Goal: Find specific page/section: Find specific page/section

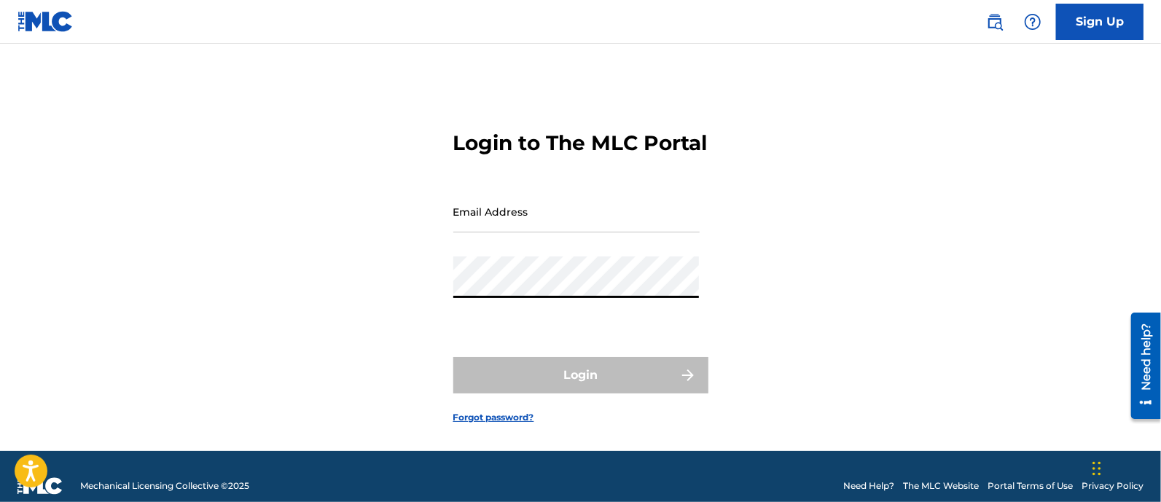
type input "[PERSON_NAME][EMAIL_ADDRESS][DOMAIN_NAME]"
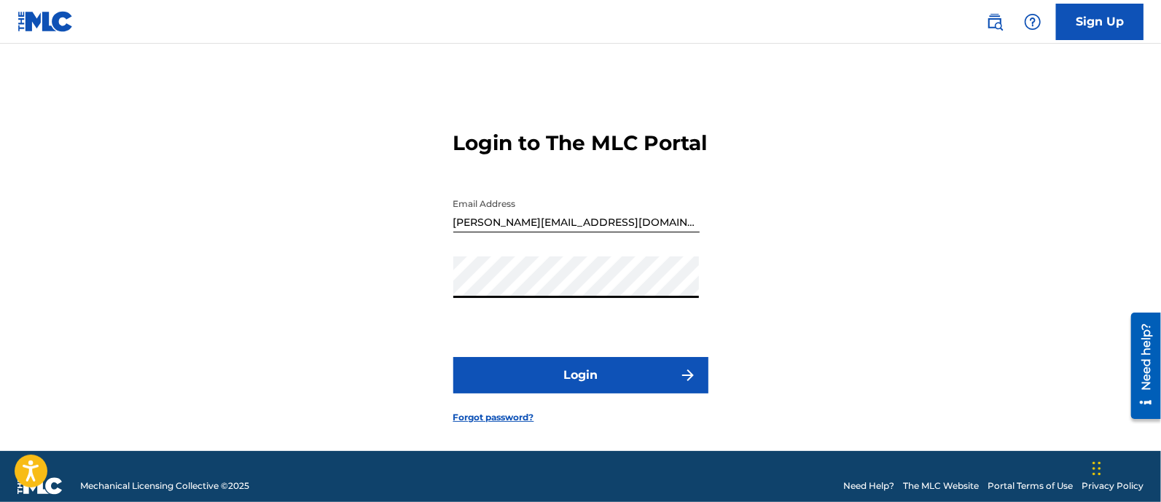
click at [663, 389] on button "Login" at bounding box center [580, 375] width 255 height 36
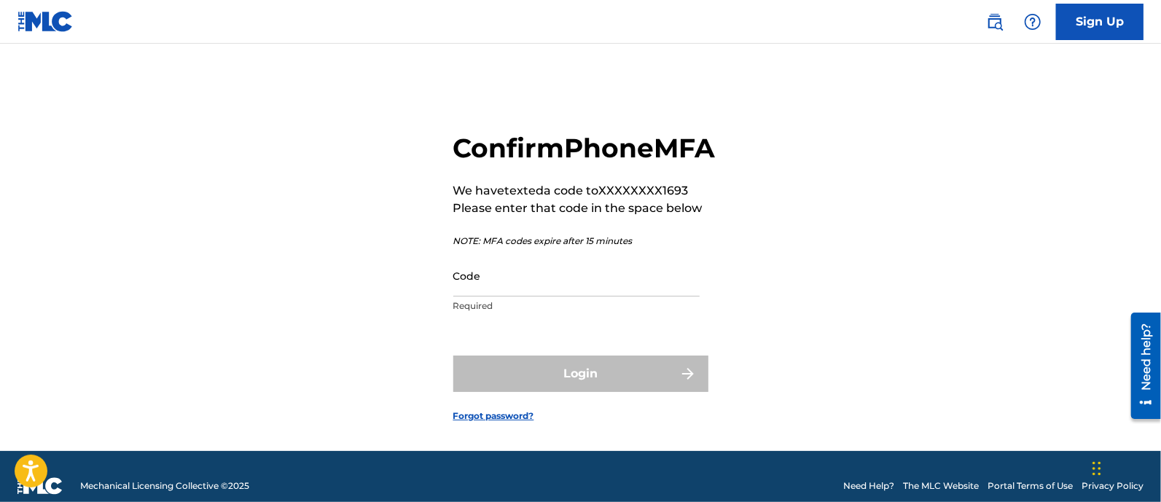
click at [553, 297] on input "Code" at bounding box center [576, 276] width 246 height 42
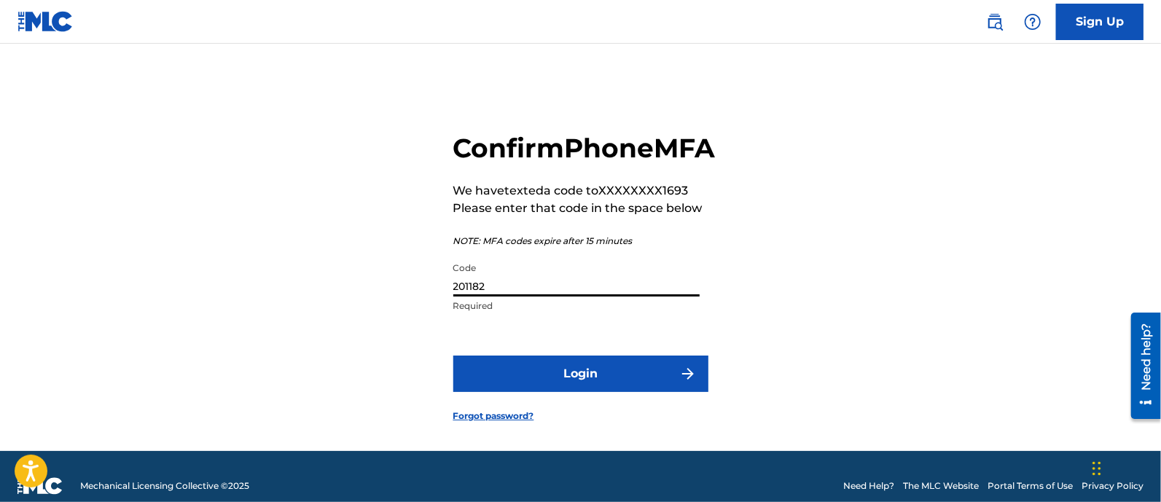
type input "201182"
click at [453, 356] on button "Login" at bounding box center [580, 374] width 255 height 36
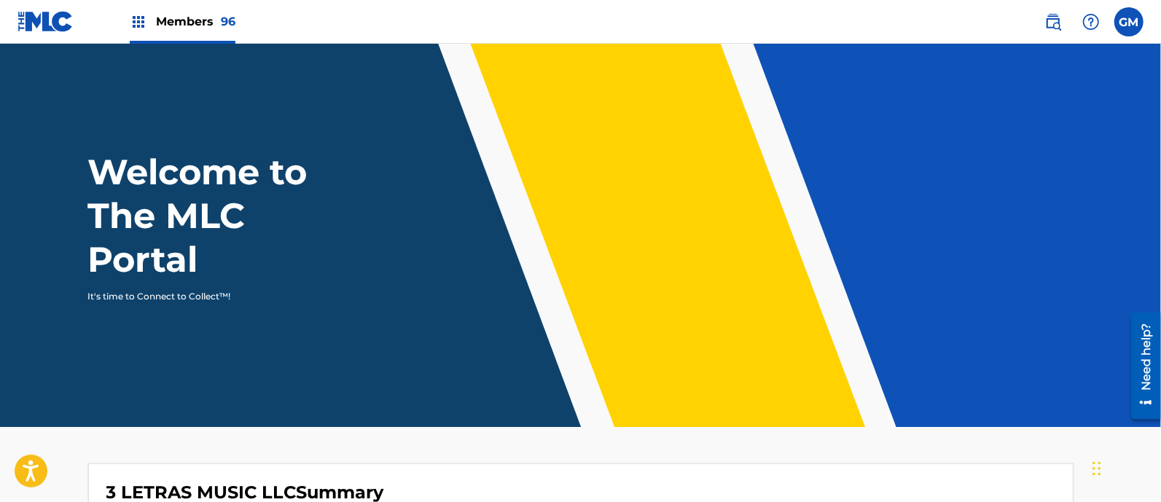
click at [192, 23] on span "Members 96" at bounding box center [195, 21] width 79 height 17
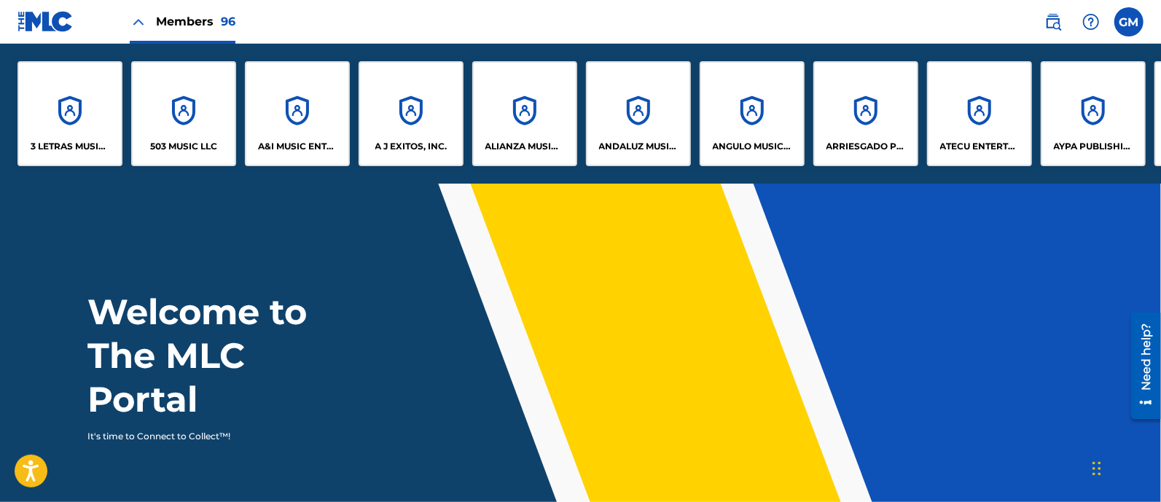
click at [281, 144] on p "A&I MUSIC ENTERTAINMENT, INC" at bounding box center [297, 146] width 79 height 13
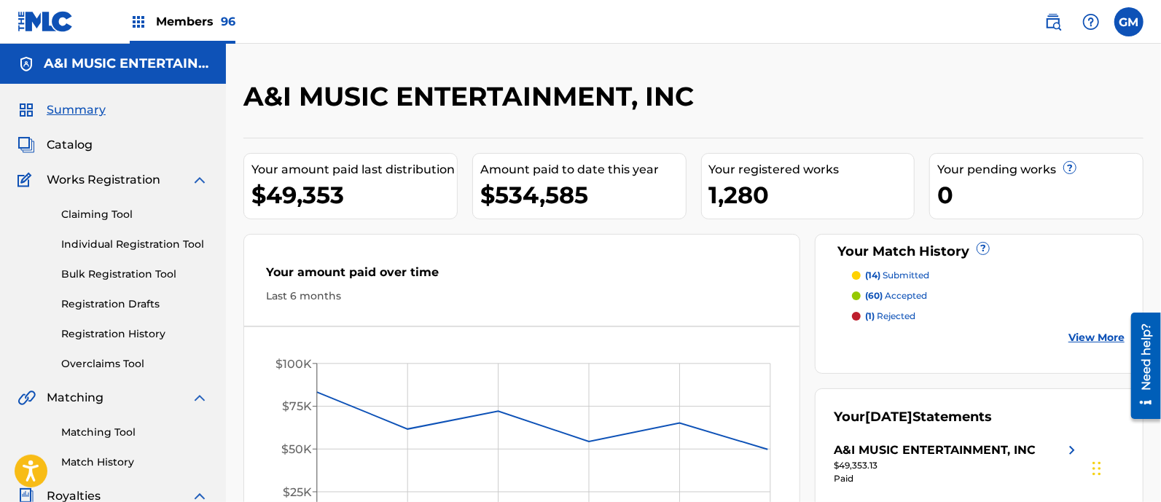
click at [84, 147] on span "Catalog" at bounding box center [70, 144] width 46 height 17
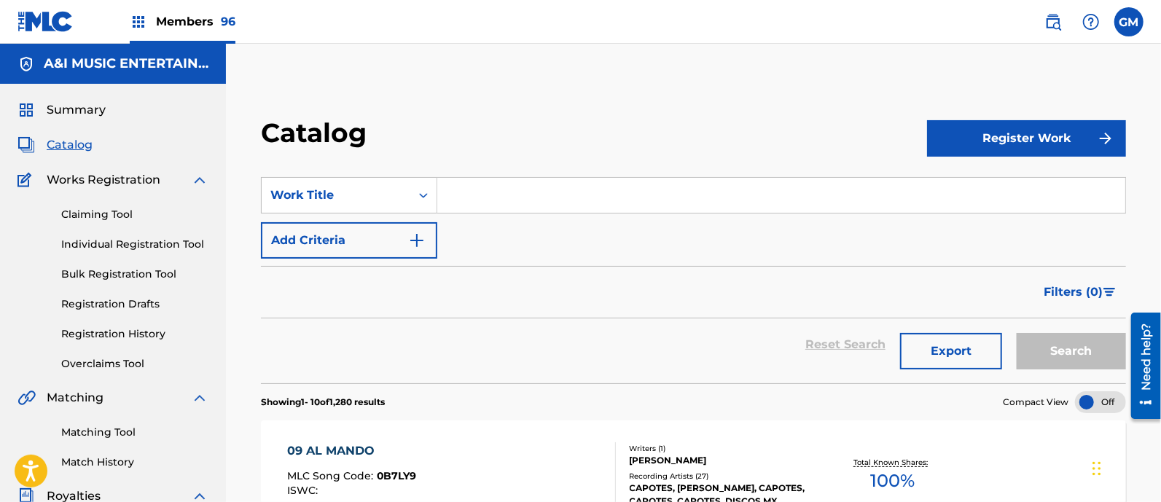
click at [493, 195] on input "Search Form" at bounding box center [781, 195] width 688 height 35
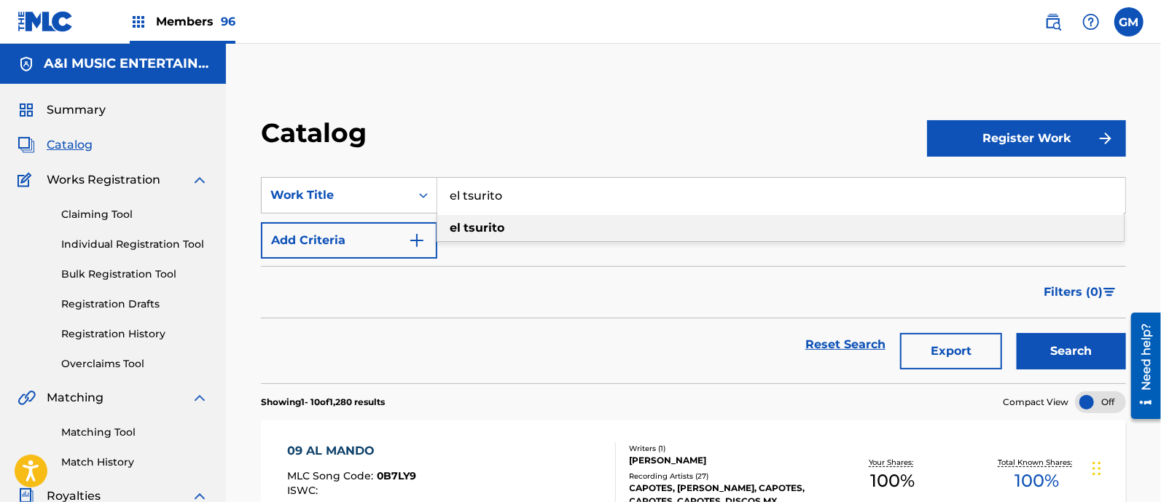
type input "el tsurito"
click at [481, 227] on strong "tsurito" at bounding box center [484, 228] width 41 height 14
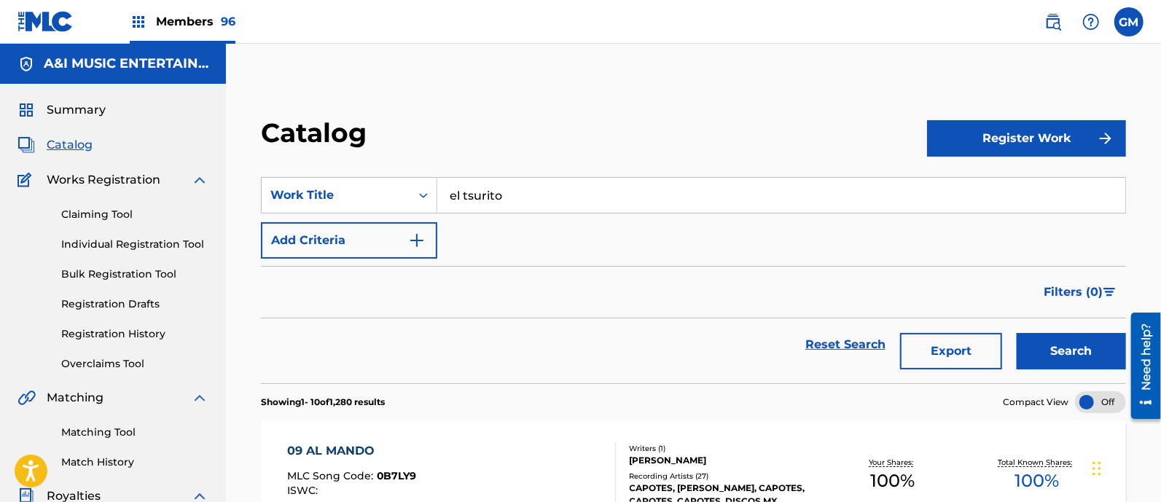
click at [1064, 351] on button "Search" at bounding box center [1071, 351] width 109 height 36
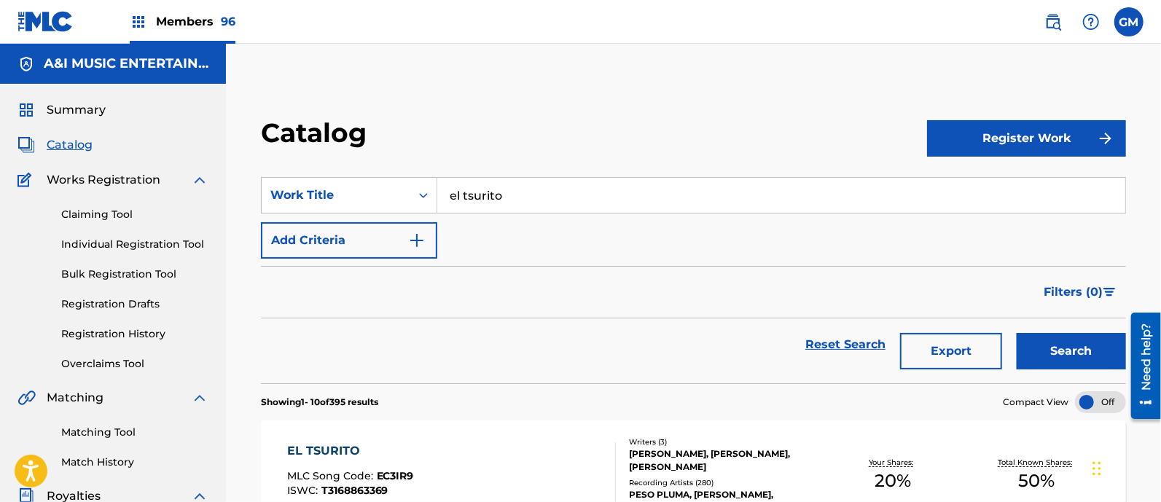
scroll to position [212, 0]
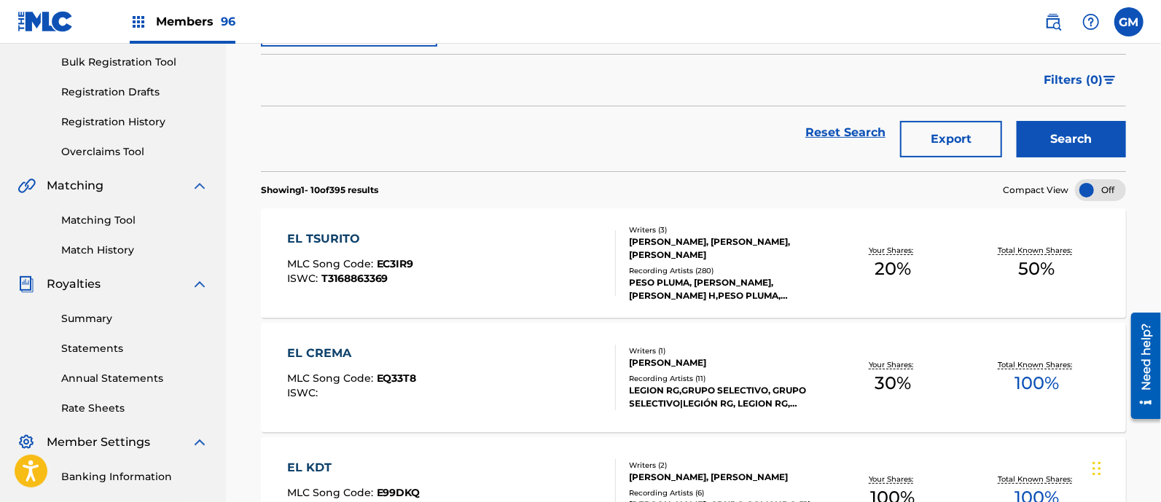
click at [579, 249] on div "EL TSURITO MLC Song Code : EC3IR9 ISWC : T3168863369" at bounding box center [451, 263] width 329 height 66
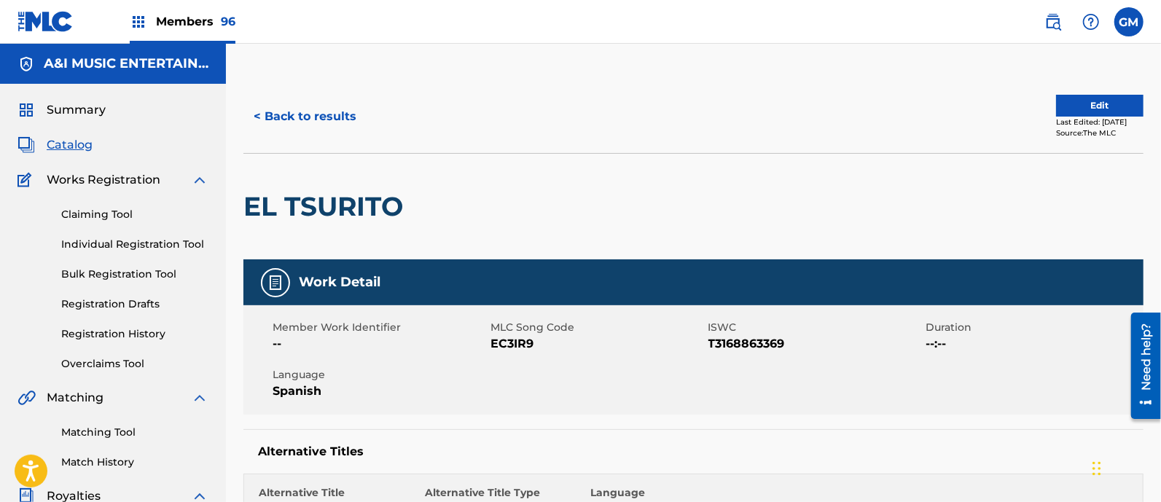
click at [302, 112] on button "< Back to results" at bounding box center [304, 116] width 123 height 36
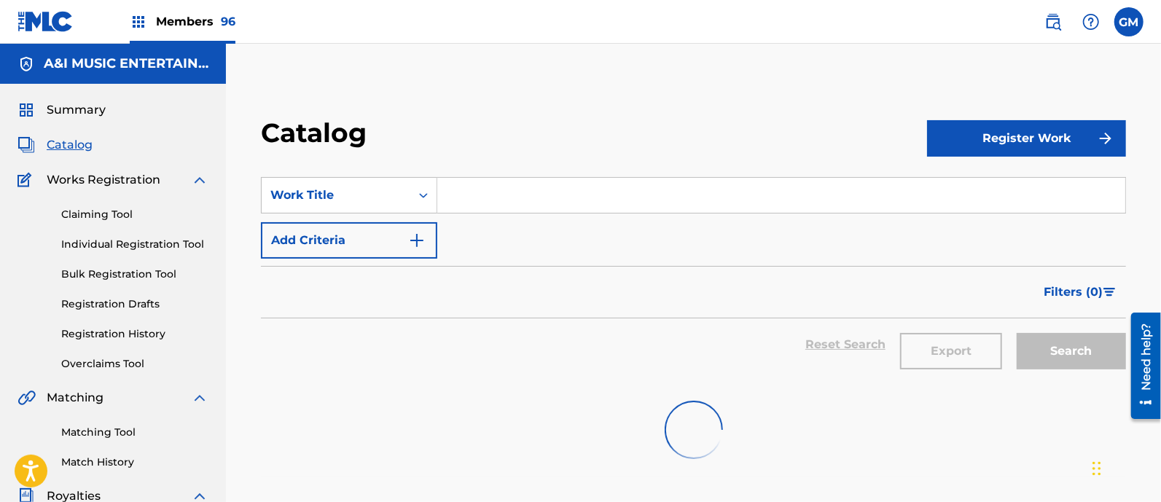
scroll to position [212, 0]
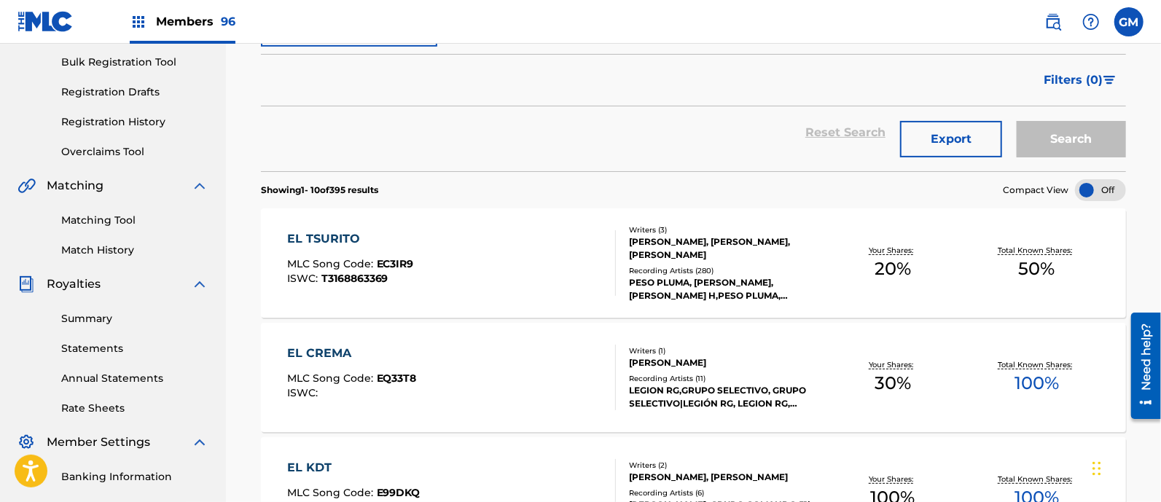
click at [402, 263] on span "EC3IR9" at bounding box center [395, 263] width 37 height 13
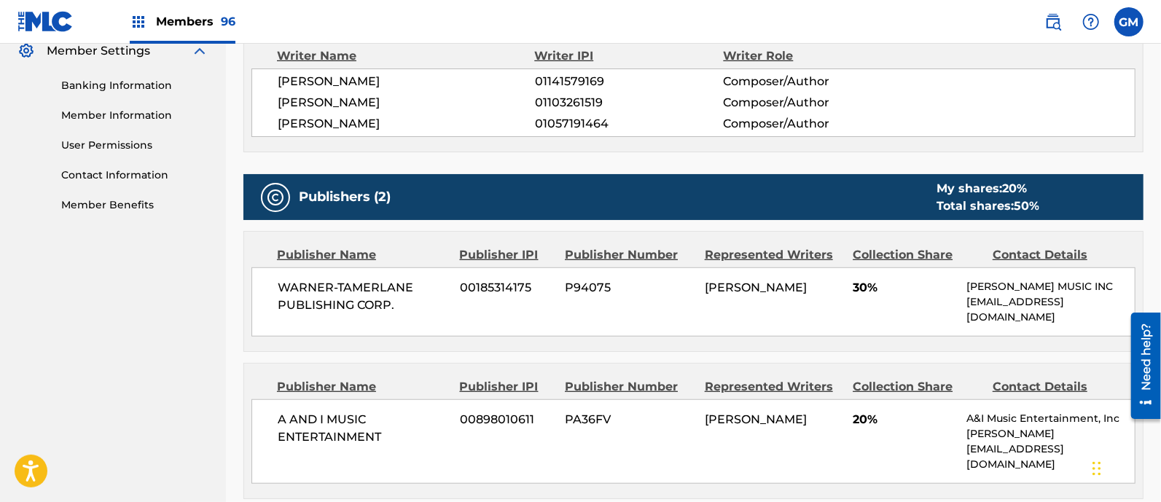
scroll to position [633, 0]
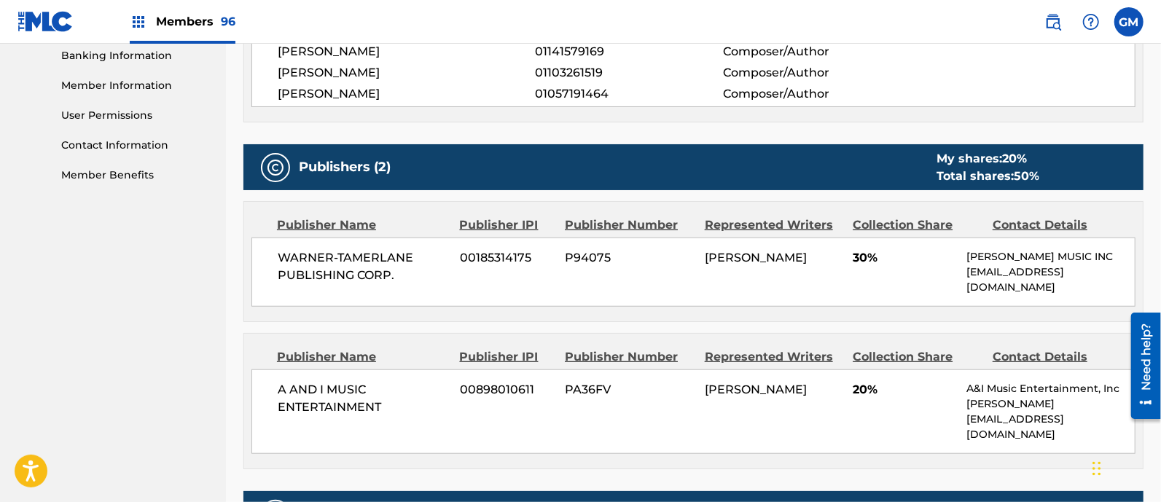
click at [219, 18] on span "Members 96" at bounding box center [195, 21] width 79 height 17
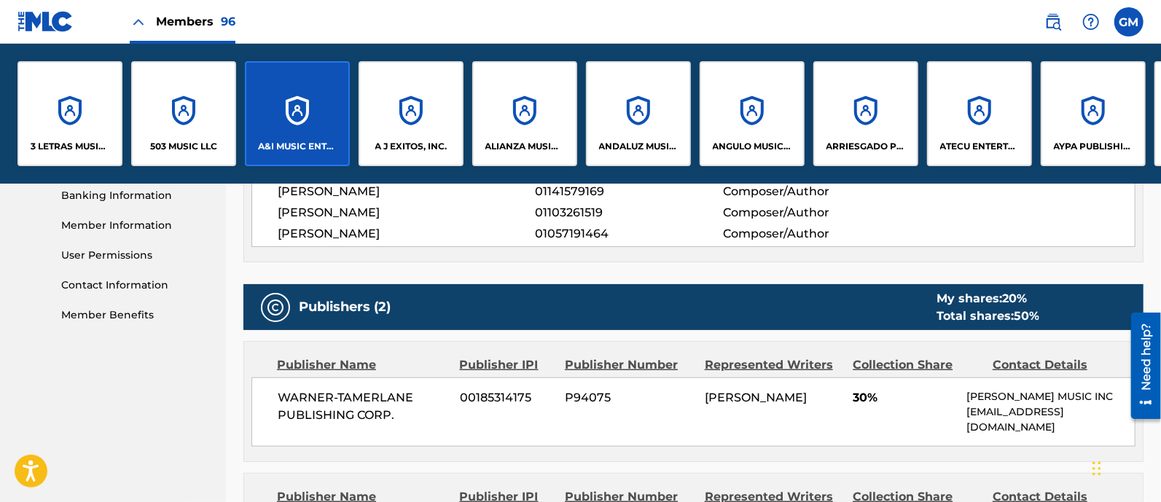
scroll to position [773, 0]
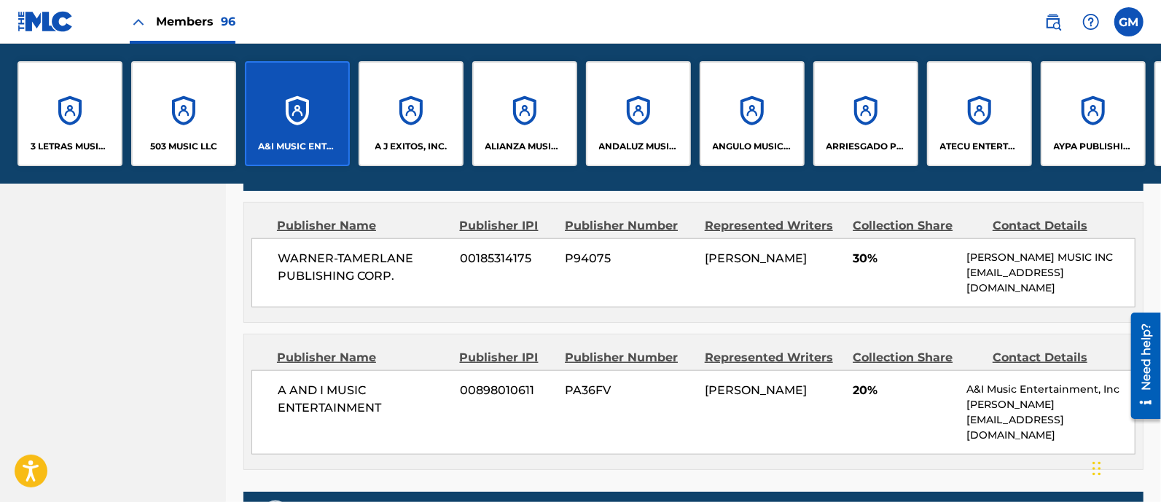
click at [192, 119] on div "503 MUSIC LLC" at bounding box center [183, 113] width 105 height 105
